Goal: Transaction & Acquisition: Purchase product/service

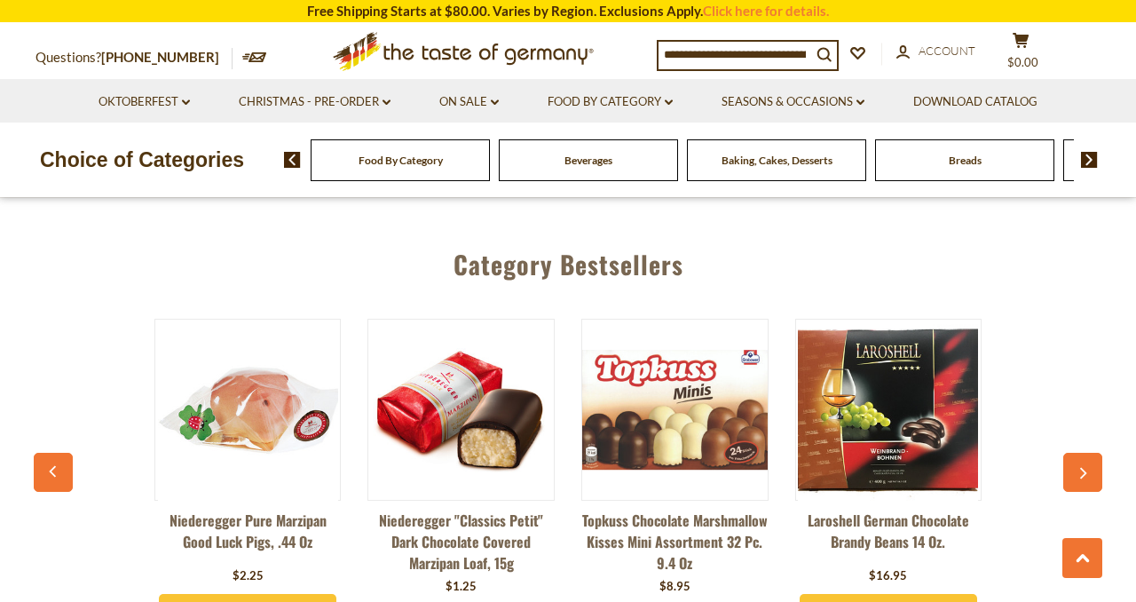
scroll to position [4602, 0]
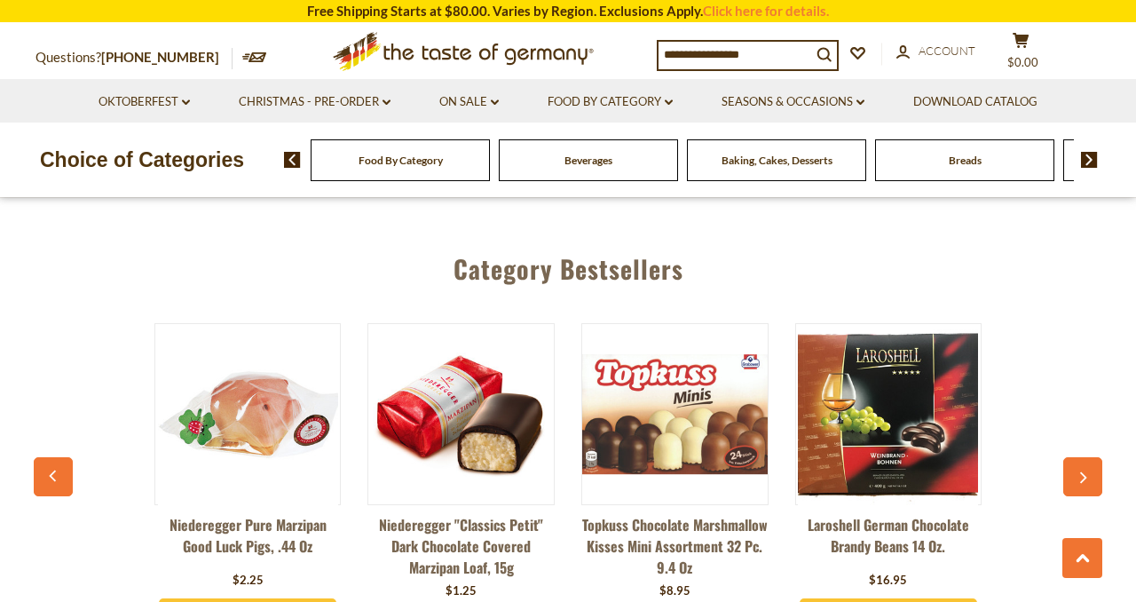
click at [414, 160] on span "Food By Category" at bounding box center [401, 160] width 84 height 13
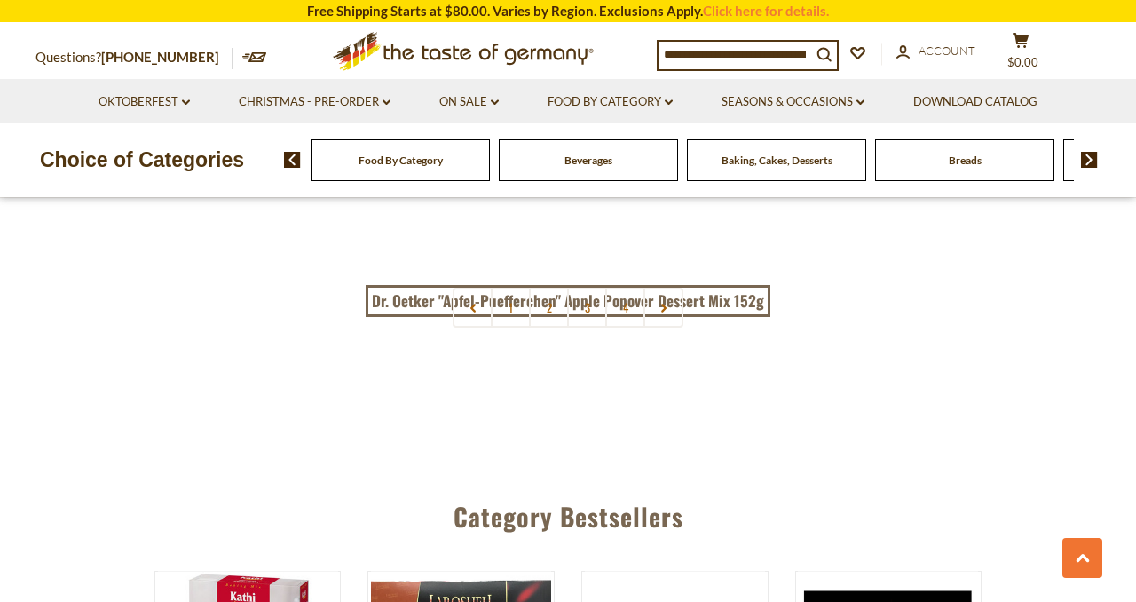
scroll to position [4068, 0]
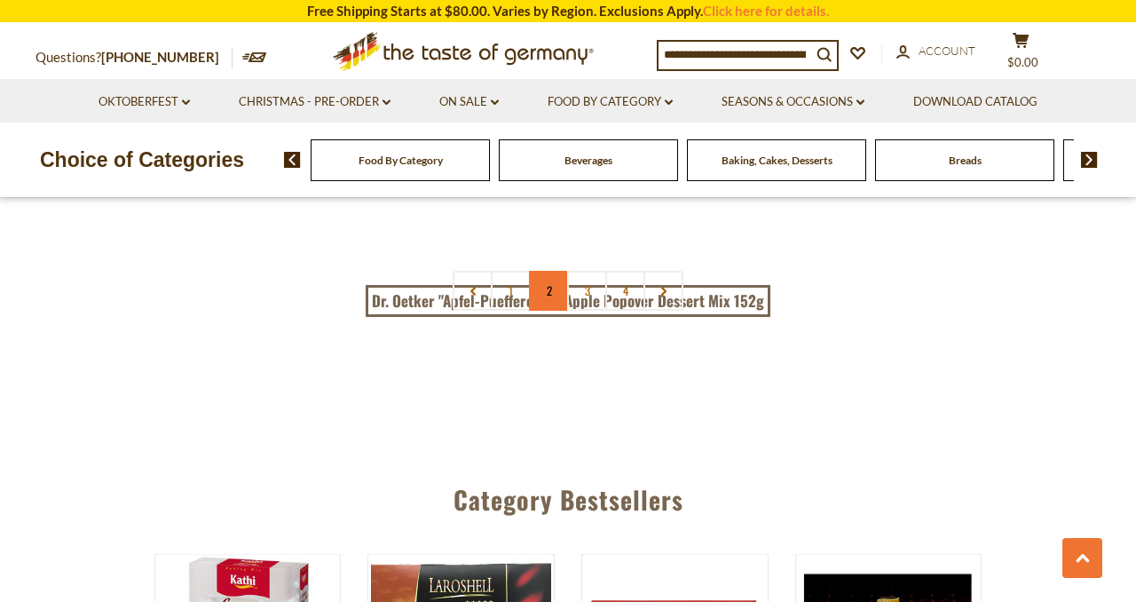
click at [549, 271] on link "2" at bounding box center [549, 291] width 40 height 40
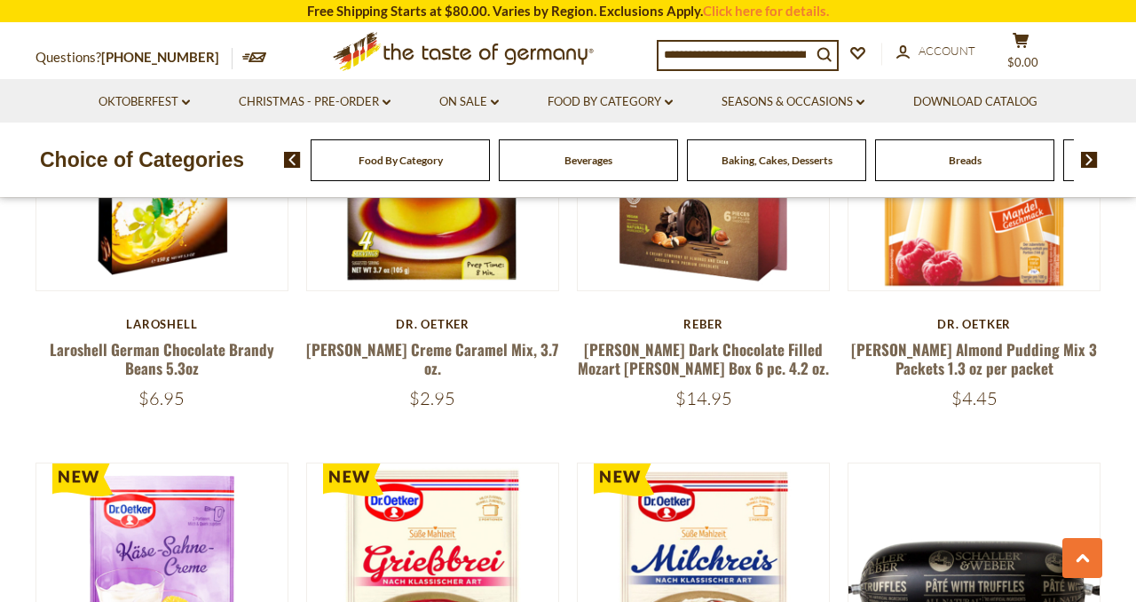
scroll to position [0, 0]
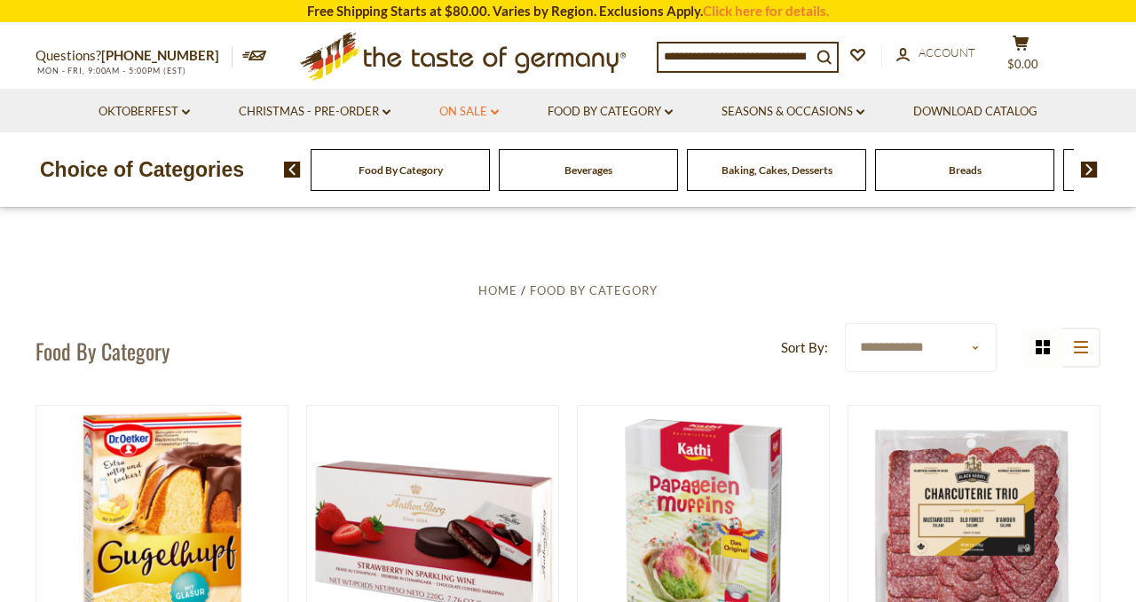
click at [491, 112] on icon "dropdown_arrow" at bounding box center [495, 112] width 8 height 6
click at [483, 222] on link "Discount Deals" at bounding box center [474, 219] width 89 height 25
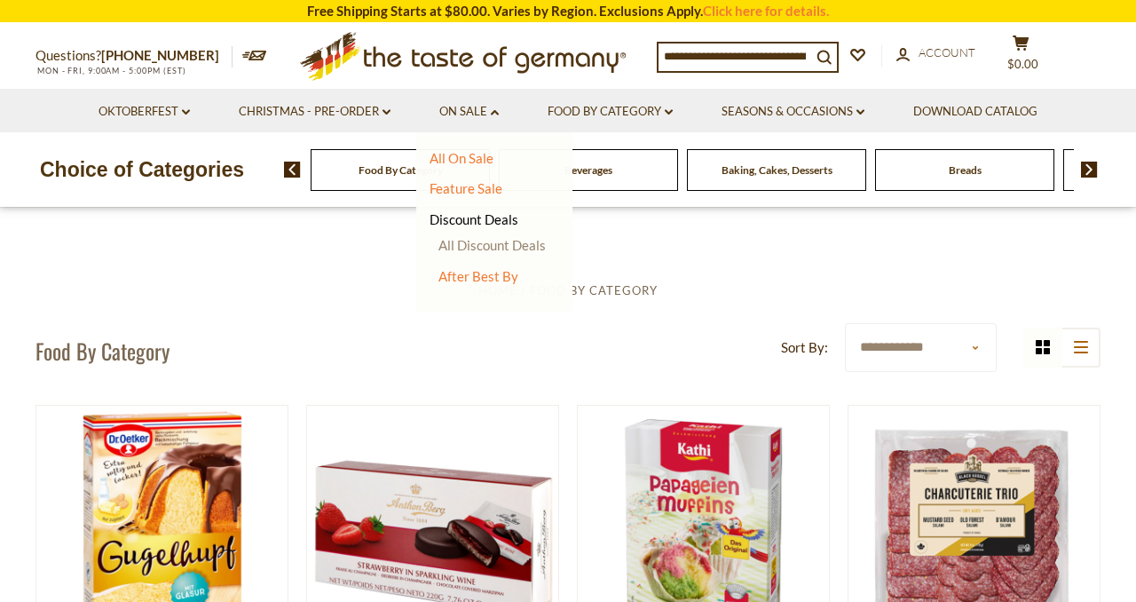
click at [487, 243] on link "All Discount Deals" at bounding box center [491, 245] width 107 height 16
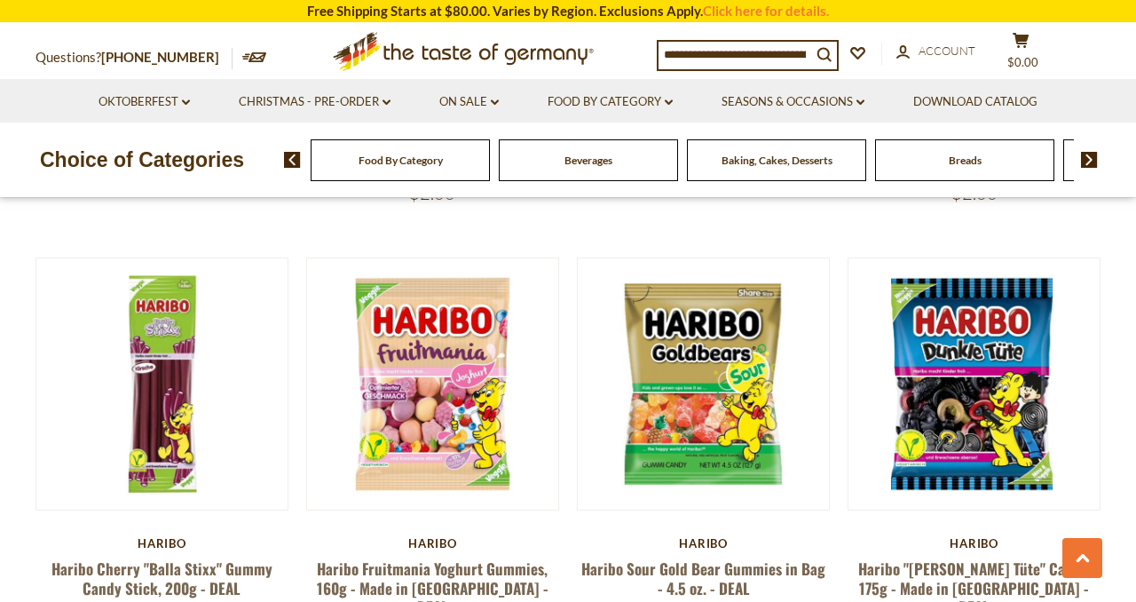
scroll to position [702, 0]
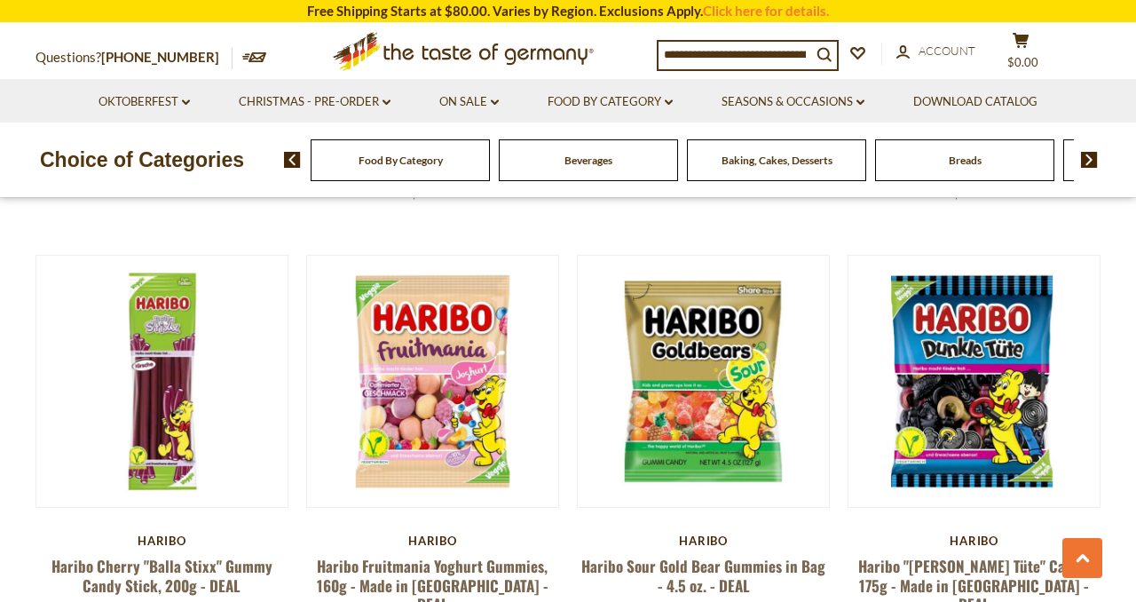
click at [750, 55] on input at bounding box center [735, 54] width 153 height 25
click at [830, 54] on icon "search_icon" at bounding box center [824, 54] width 15 height 15
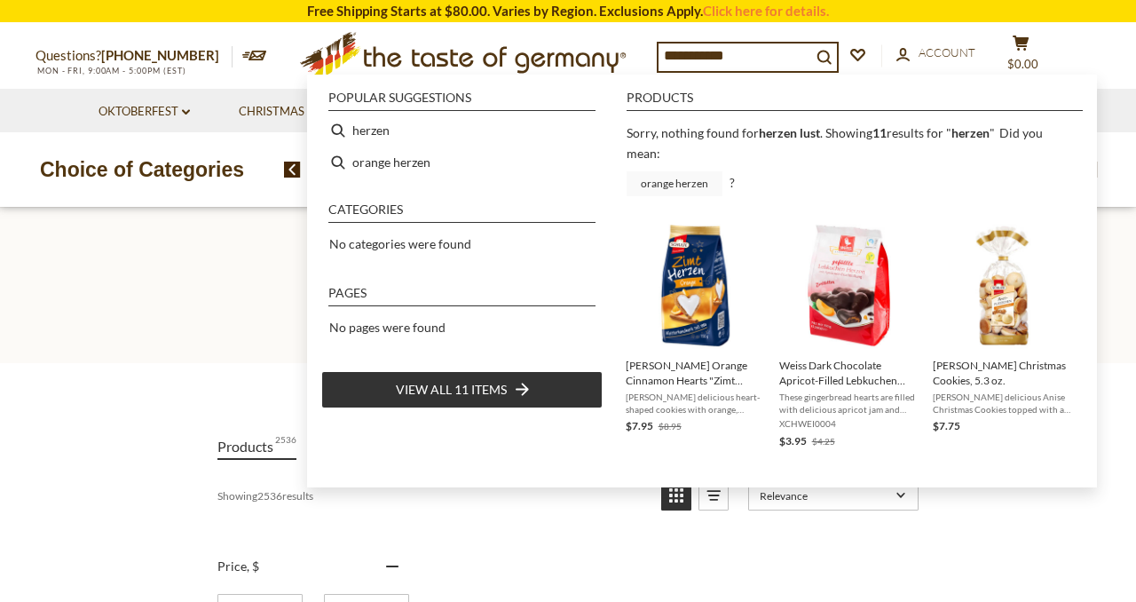
type input "******"
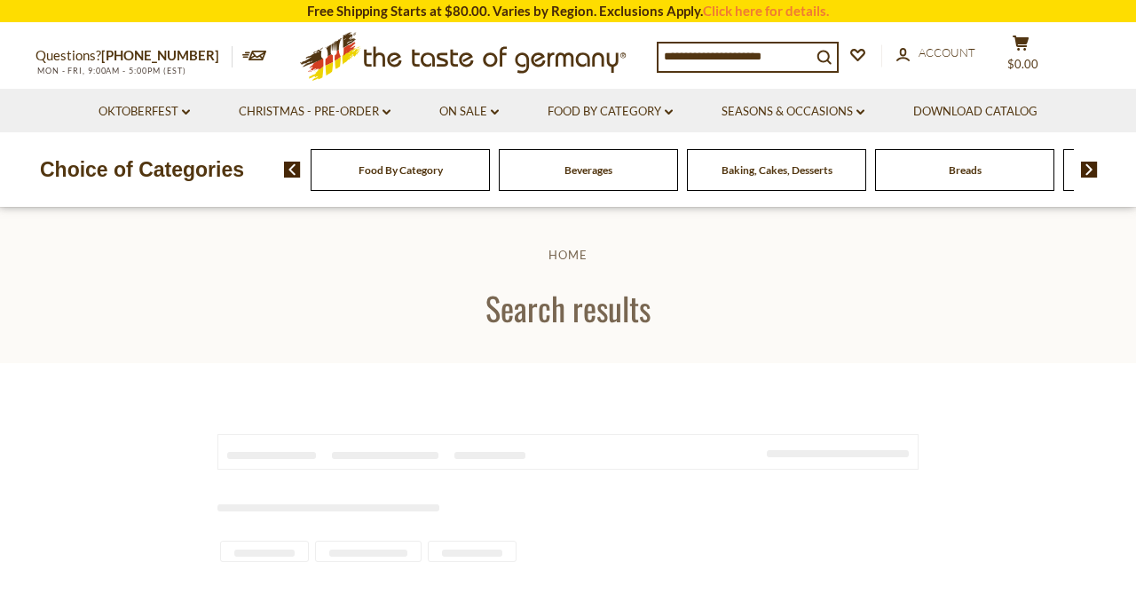
type input "******"
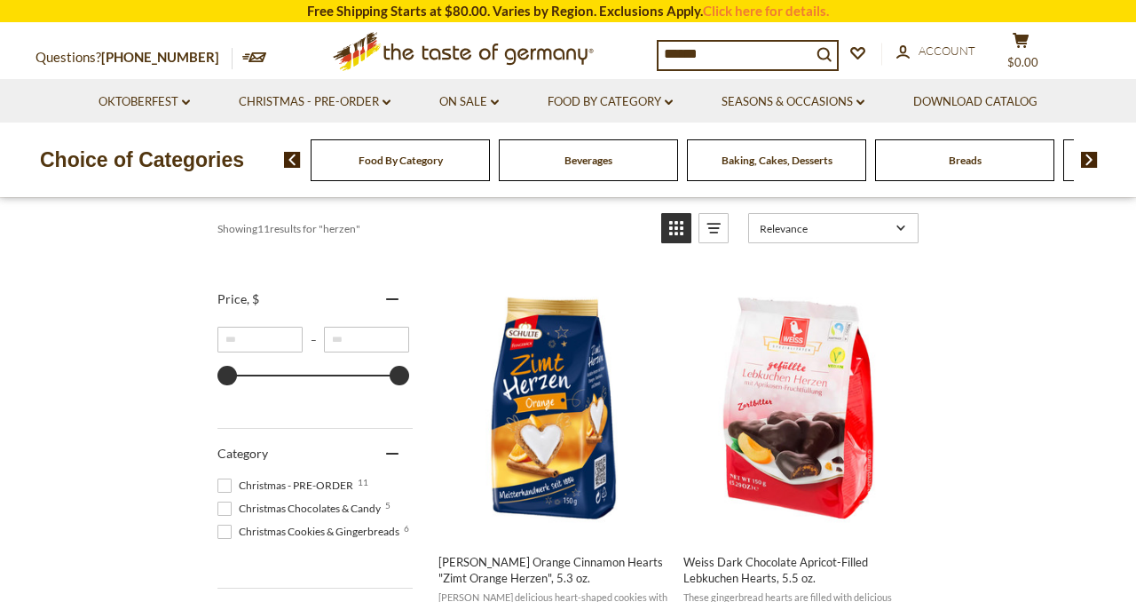
scroll to position [325, 0]
